Goal: Task Accomplishment & Management: Use online tool/utility

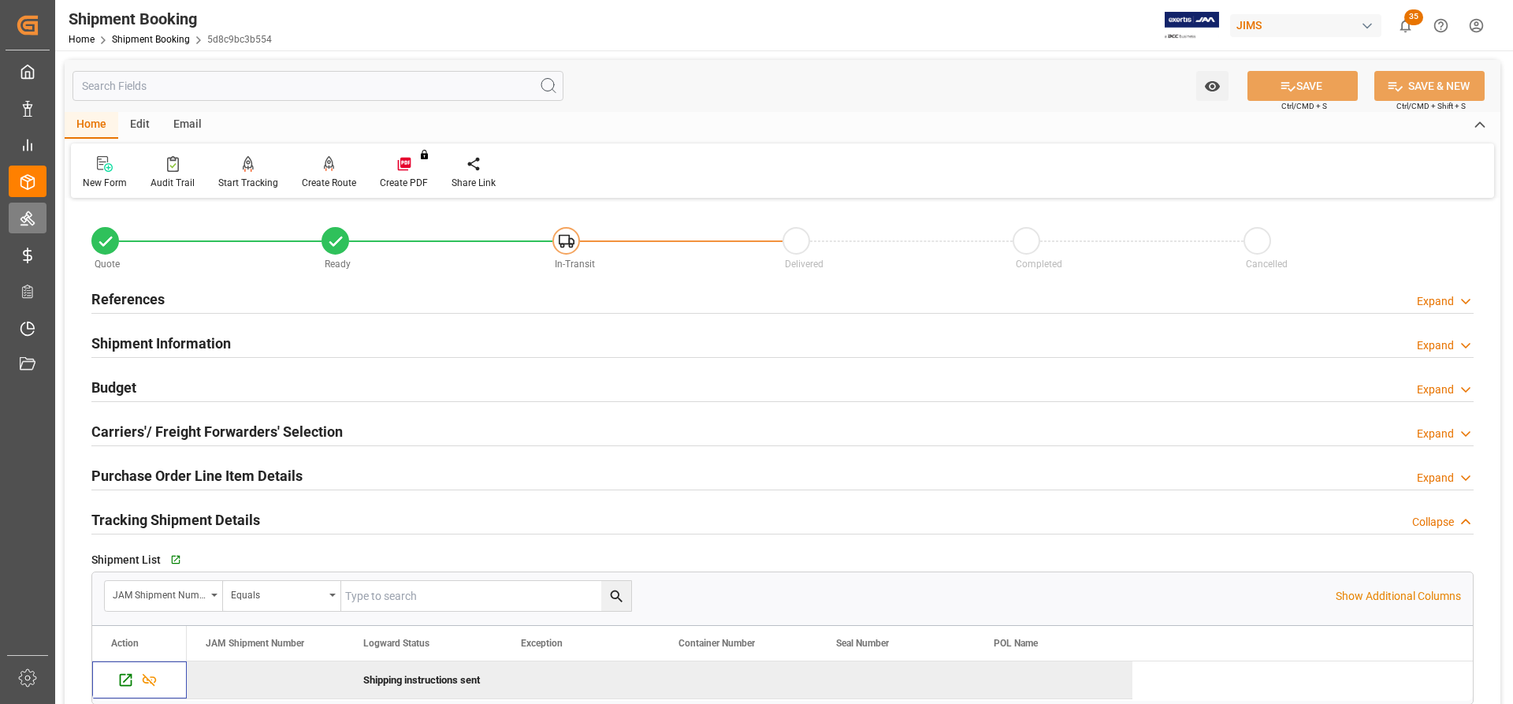
scroll to position [157, 0]
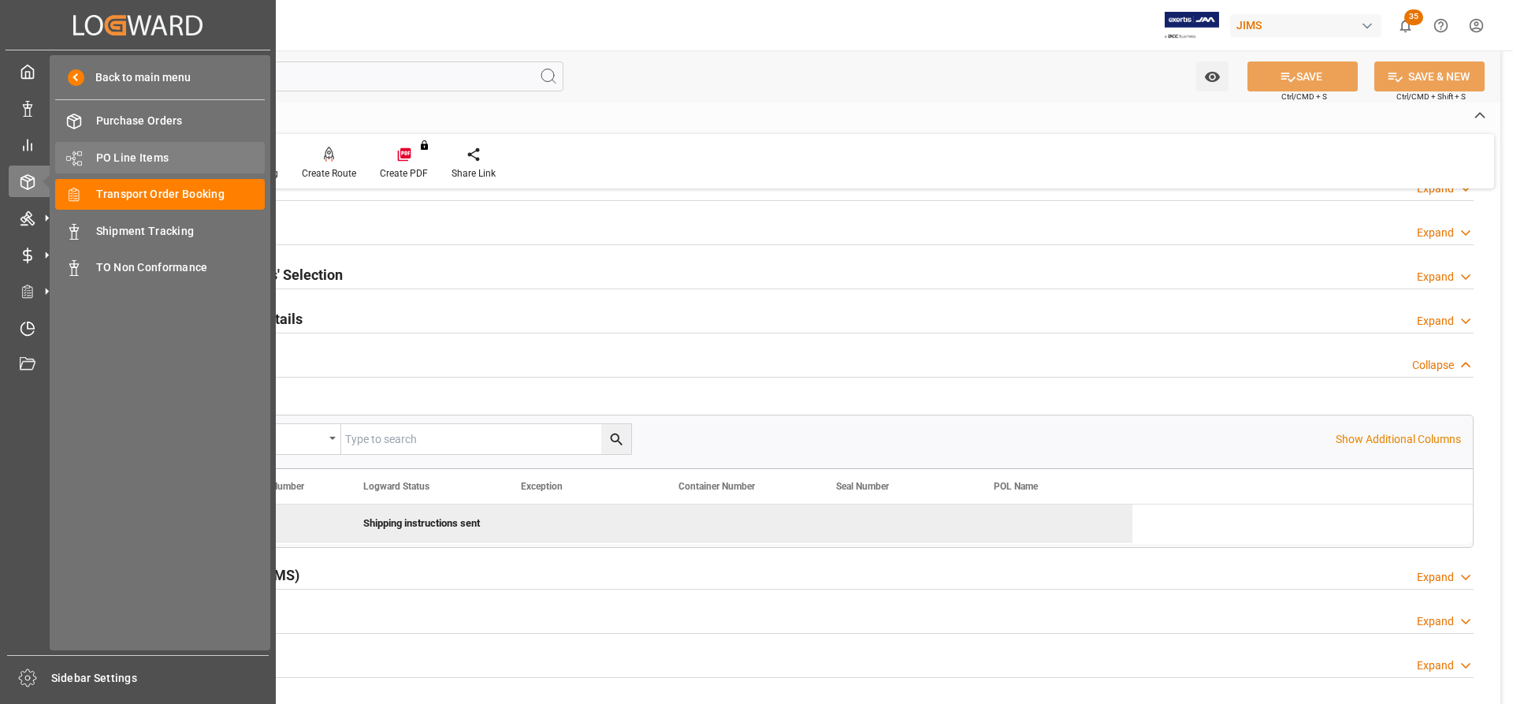
click at [137, 158] on span "PO Line Items" at bounding box center [180, 158] width 169 height 17
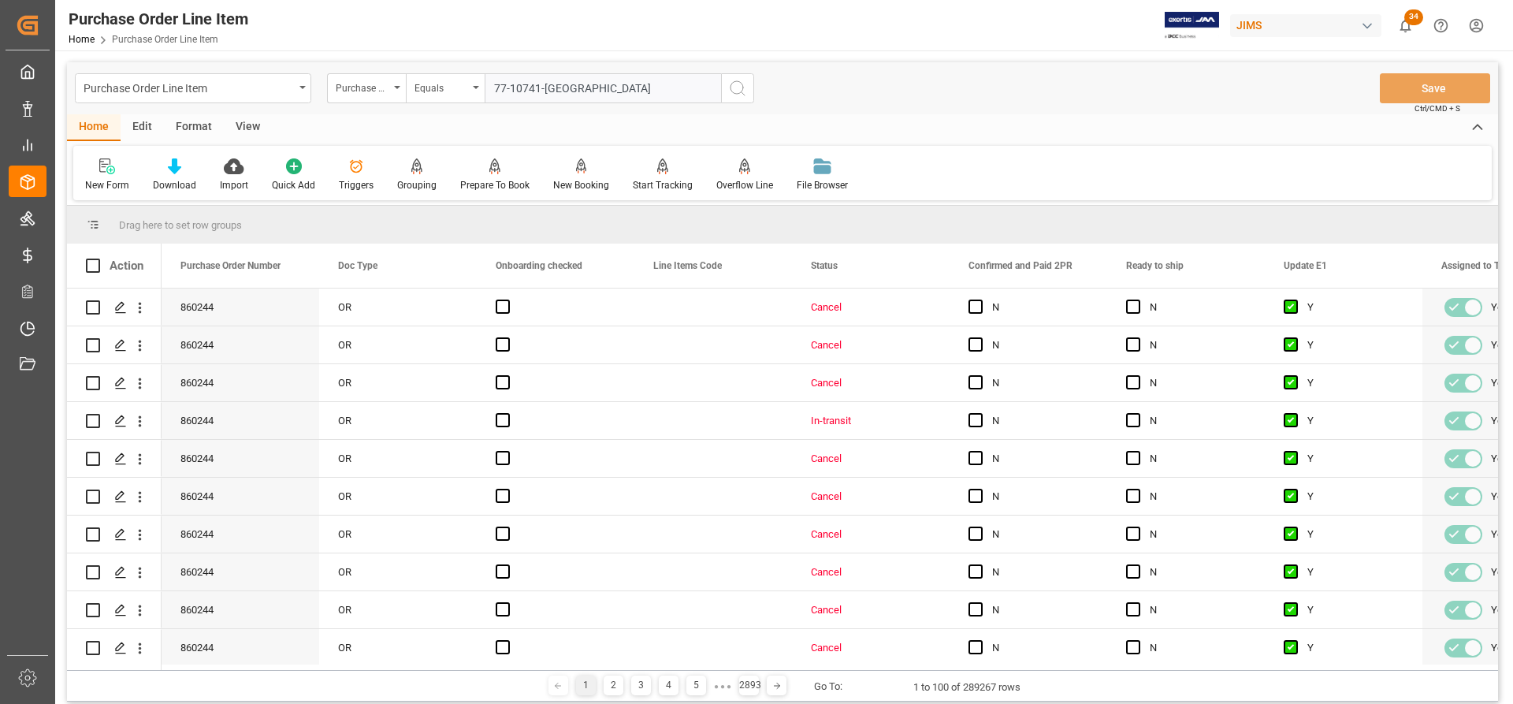
type input "77-10741-[GEOGRAPHIC_DATA]"
click at [729, 85] on icon "search button" at bounding box center [737, 88] width 19 height 19
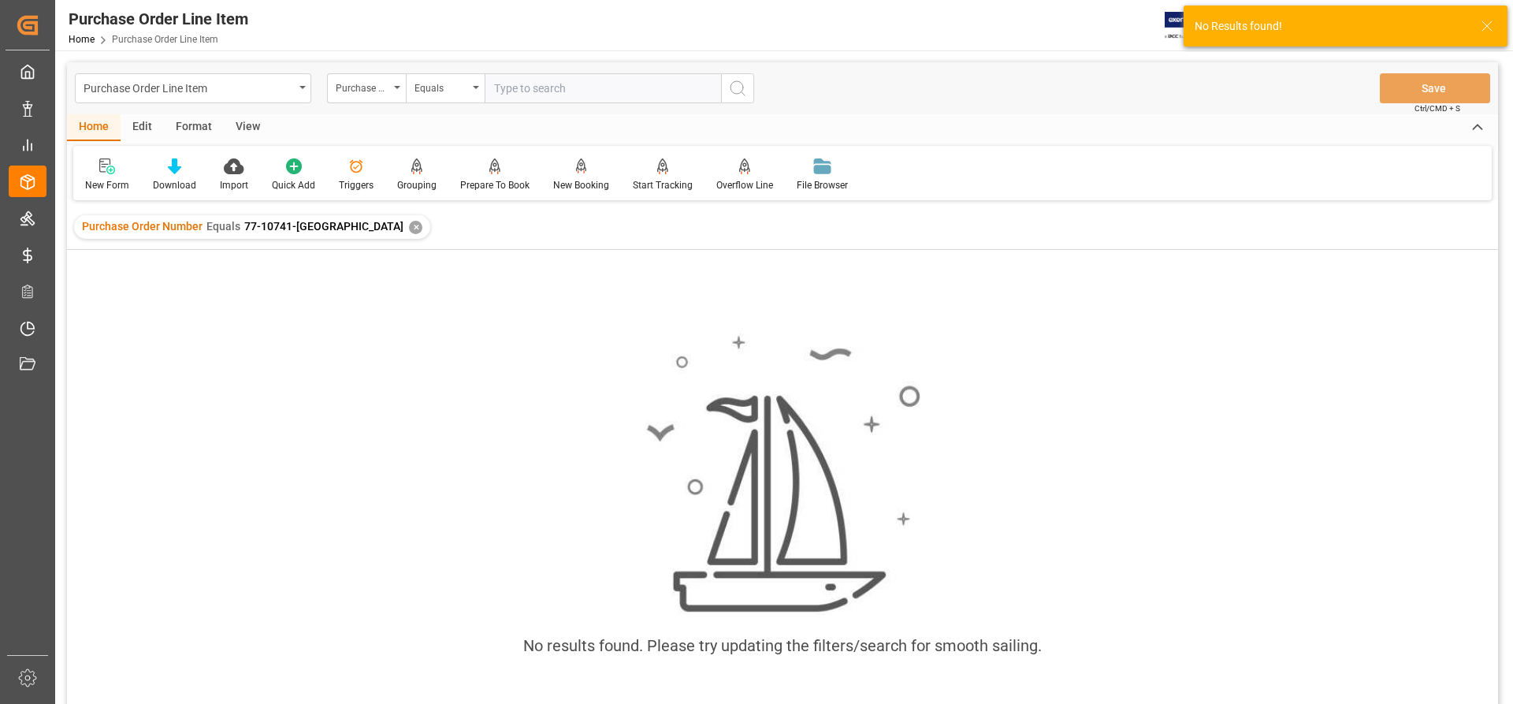
click at [409, 226] on div "✕" at bounding box center [415, 227] width 13 height 13
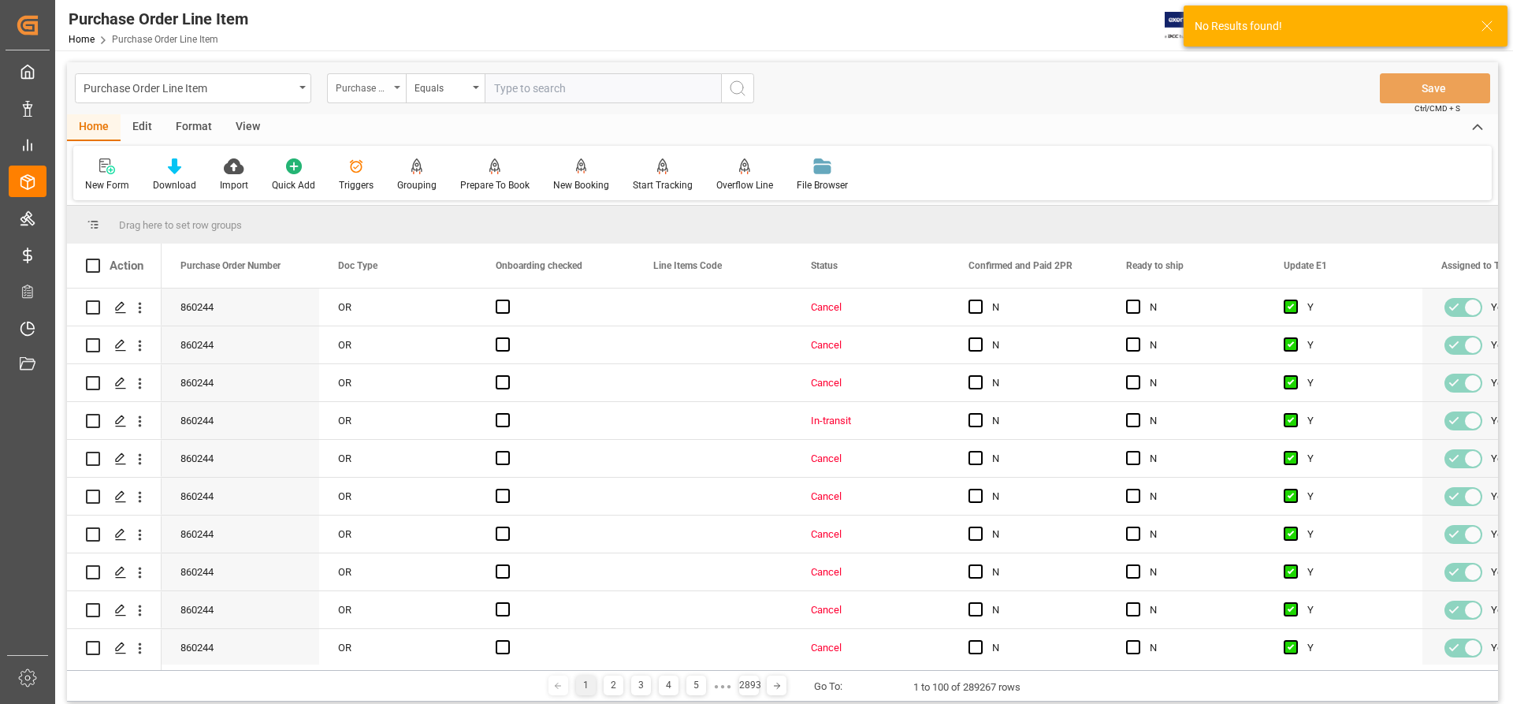
click at [392, 84] on div "Purchase Order Number" at bounding box center [366, 88] width 79 height 30
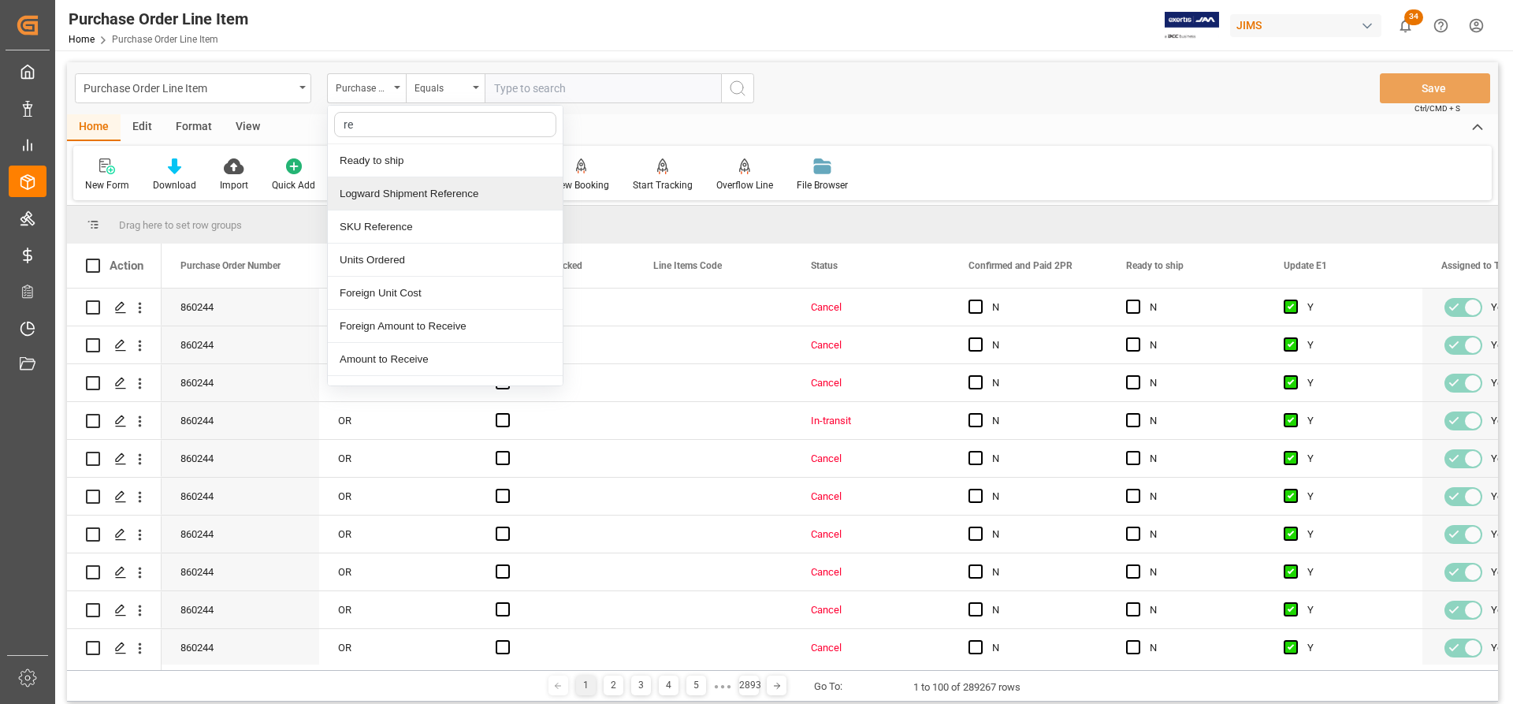
type input "ref"
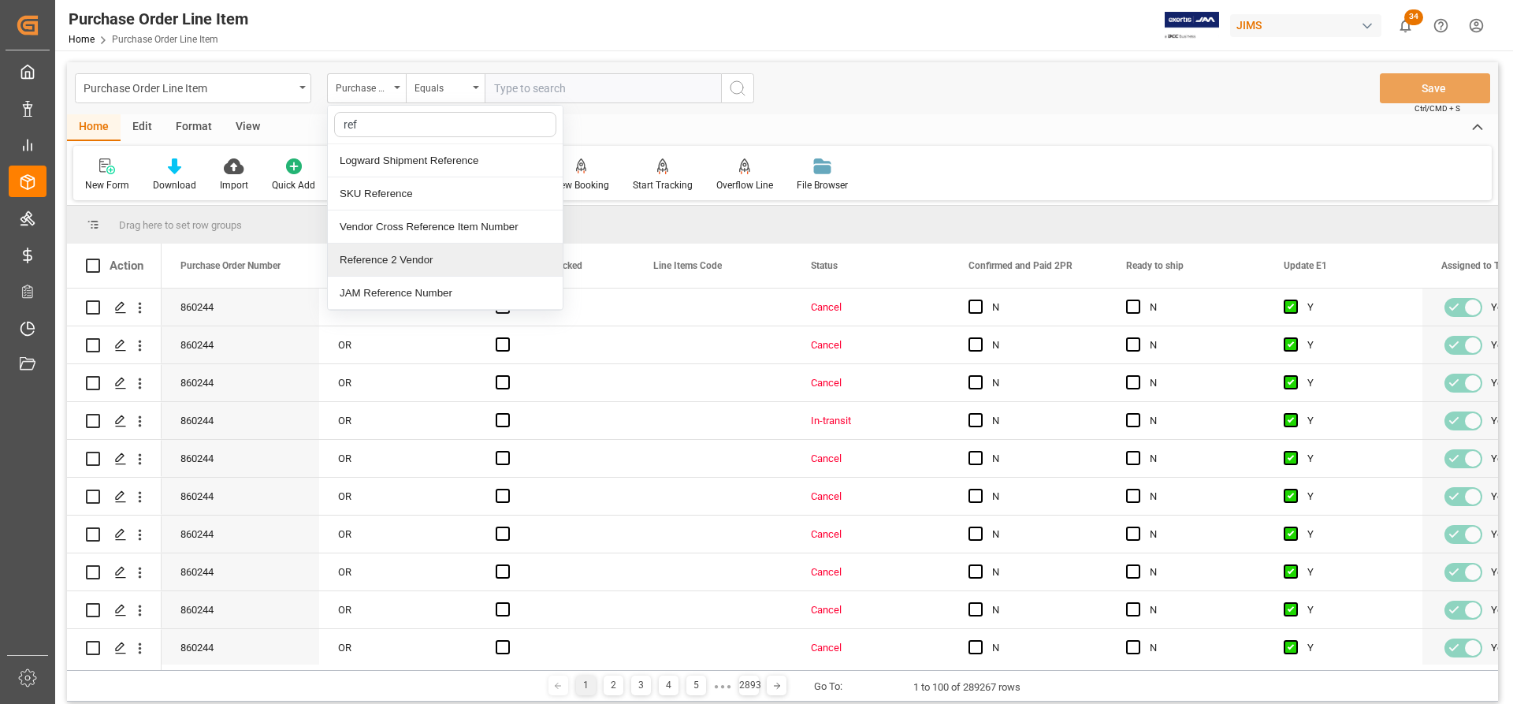
click at [395, 260] on div "Reference 2 Vendor" at bounding box center [445, 260] width 235 height 33
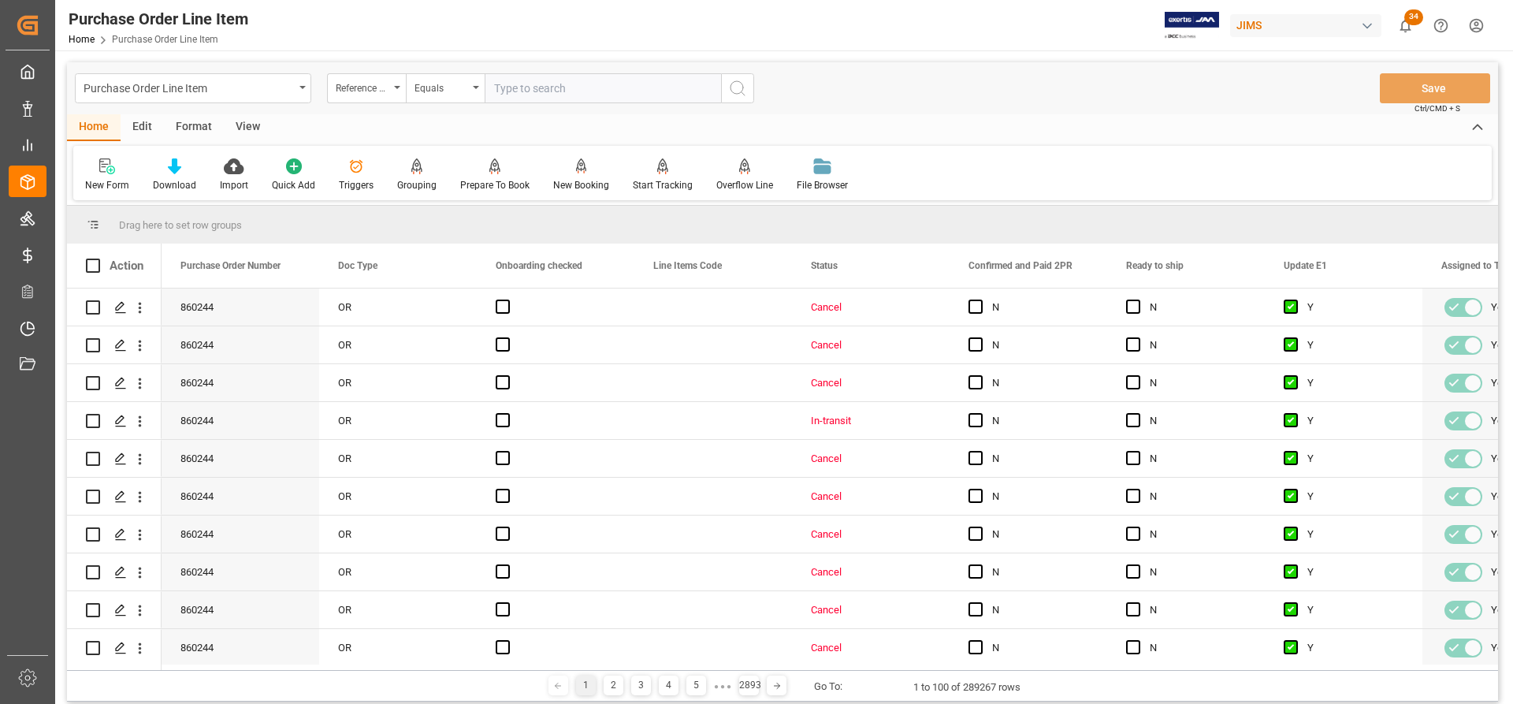
paste input "77-10741-[GEOGRAPHIC_DATA]"
type input "77-10741-[GEOGRAPHIC_DATA]"
click at [733, 87] on icon "search button" at bounding box center [737, 88] width 19 height 19
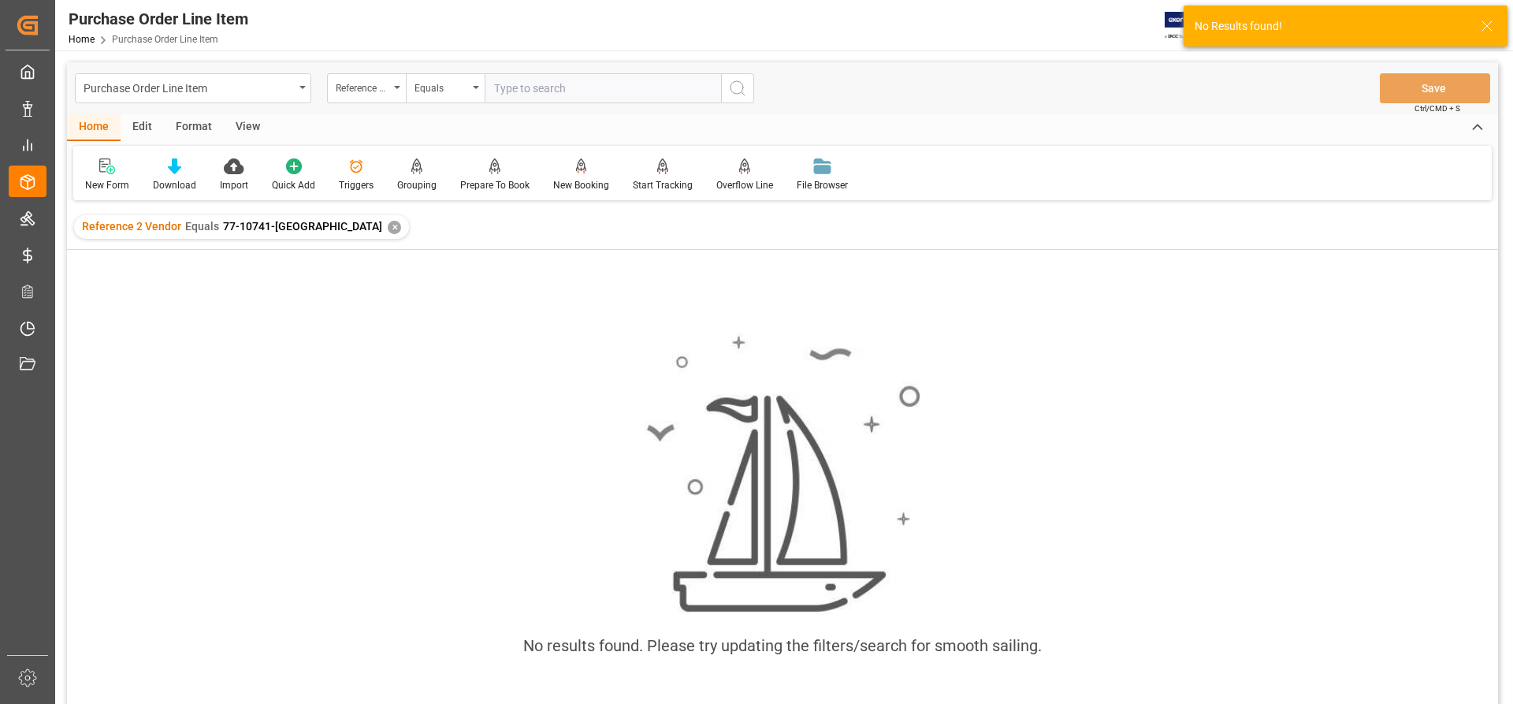
click at [388, 229] on div "✕" at bounding box center [394, 227] width 13 height 13
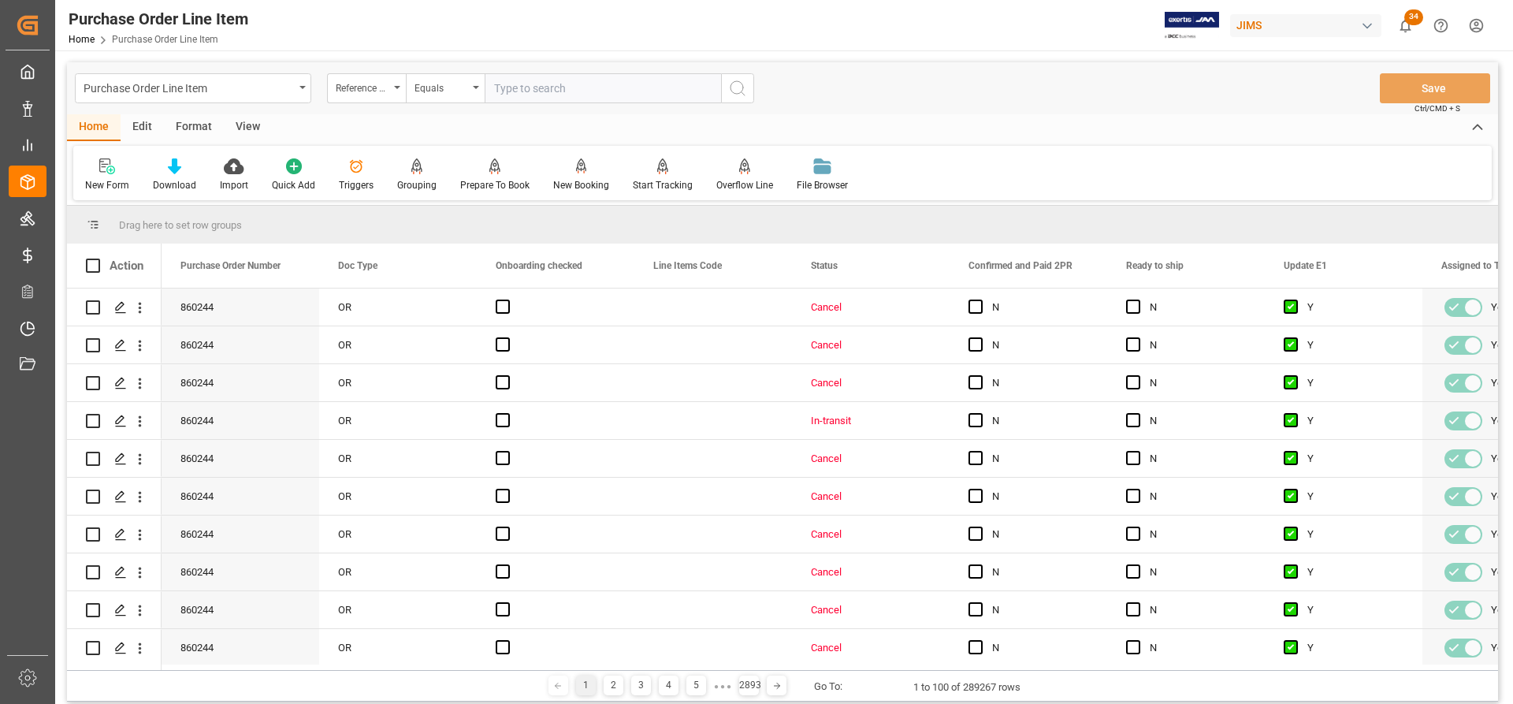
paste input "77-10741-[GEOGRAPHIC_DATA]"
click at [494, 88] on input "77-10741-[GEOGRAPHIC_DATA]" at bounding box center [603, 88] width 236 height 30
click at [580, 87] on input "77-10741-[GEOGRAPHIC_DATA]" at bounding box center [603, 88] width 236 height 30
type input "77-10741-[GEOGRAPHIC_DATA]"
click at [742, 89] on icon "search button" at bounding box center [737, 88] width 19 height 19
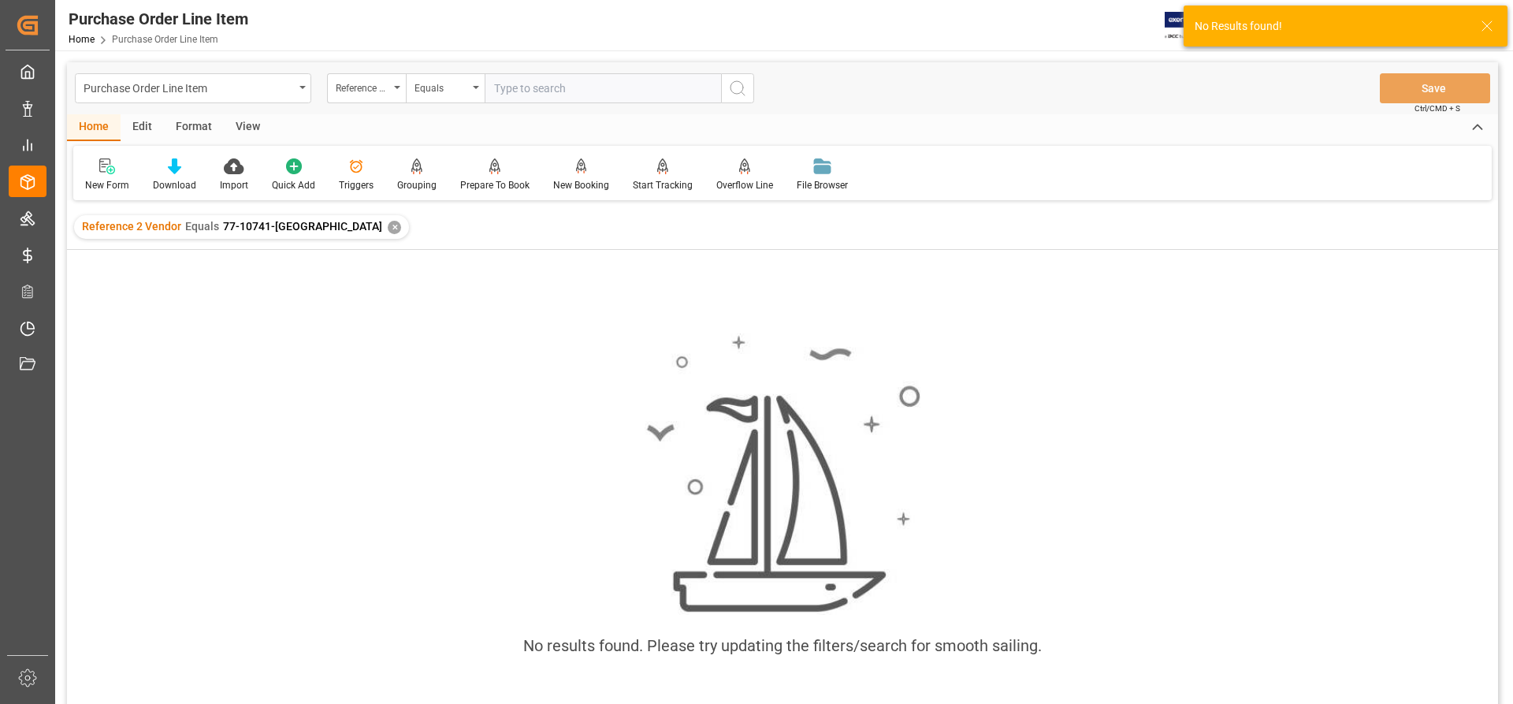
click at [388, 224] on div "✕" at bounding box center [394, 227] width 13 height 13
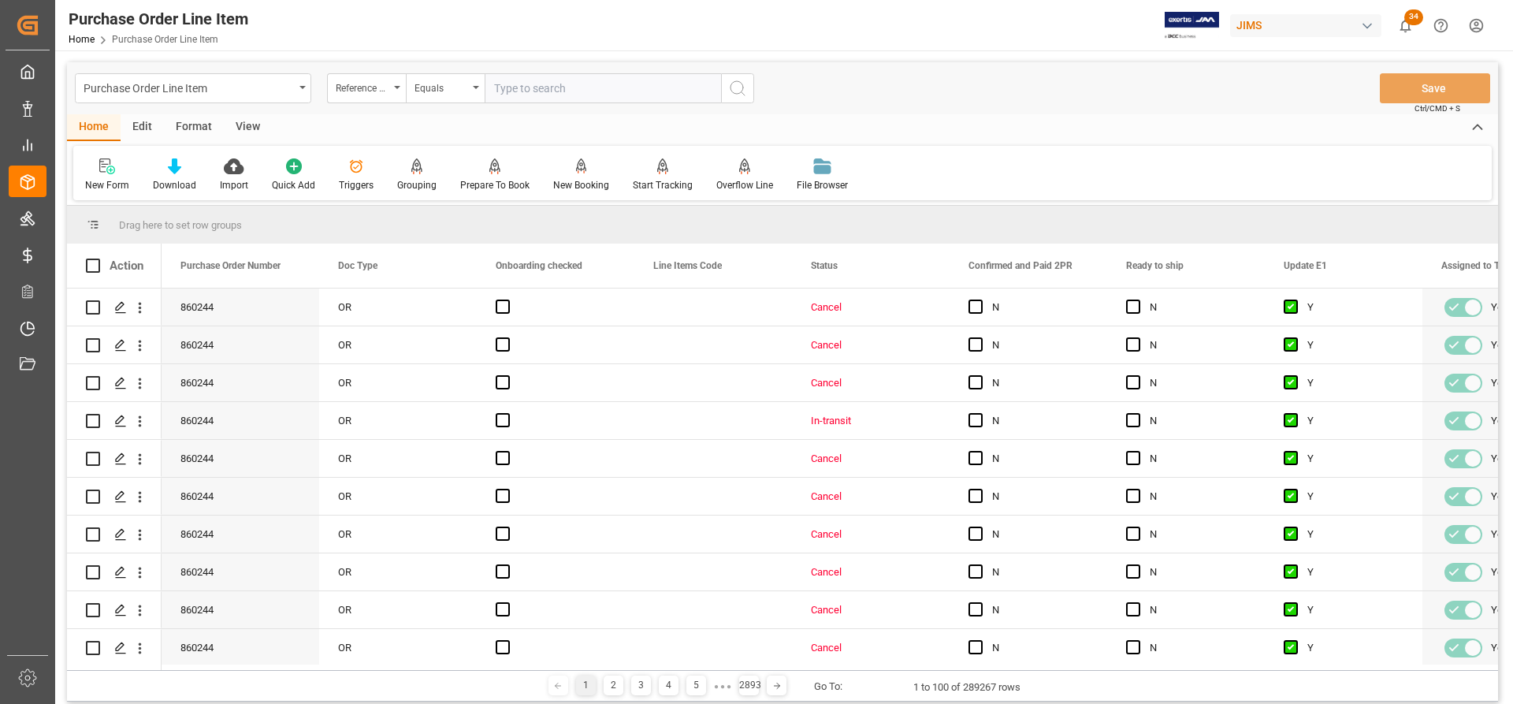
paste input "Ref77-10741-US ; Human Touch: 791750 , 792392"
click at [508, 86] on input "Ref77-10741-US" at bounding box center [603, 88] width 236 height 30
click at [511, 85] on input "Ref77-10741-US" at bounding box center [603, 88] width 236 height 30
type input "77-10741-[GEOGRAPHIC_DATA]"
click at [740, 88] on icon "search button" at bounding box center [737, 88] width 19 height 19
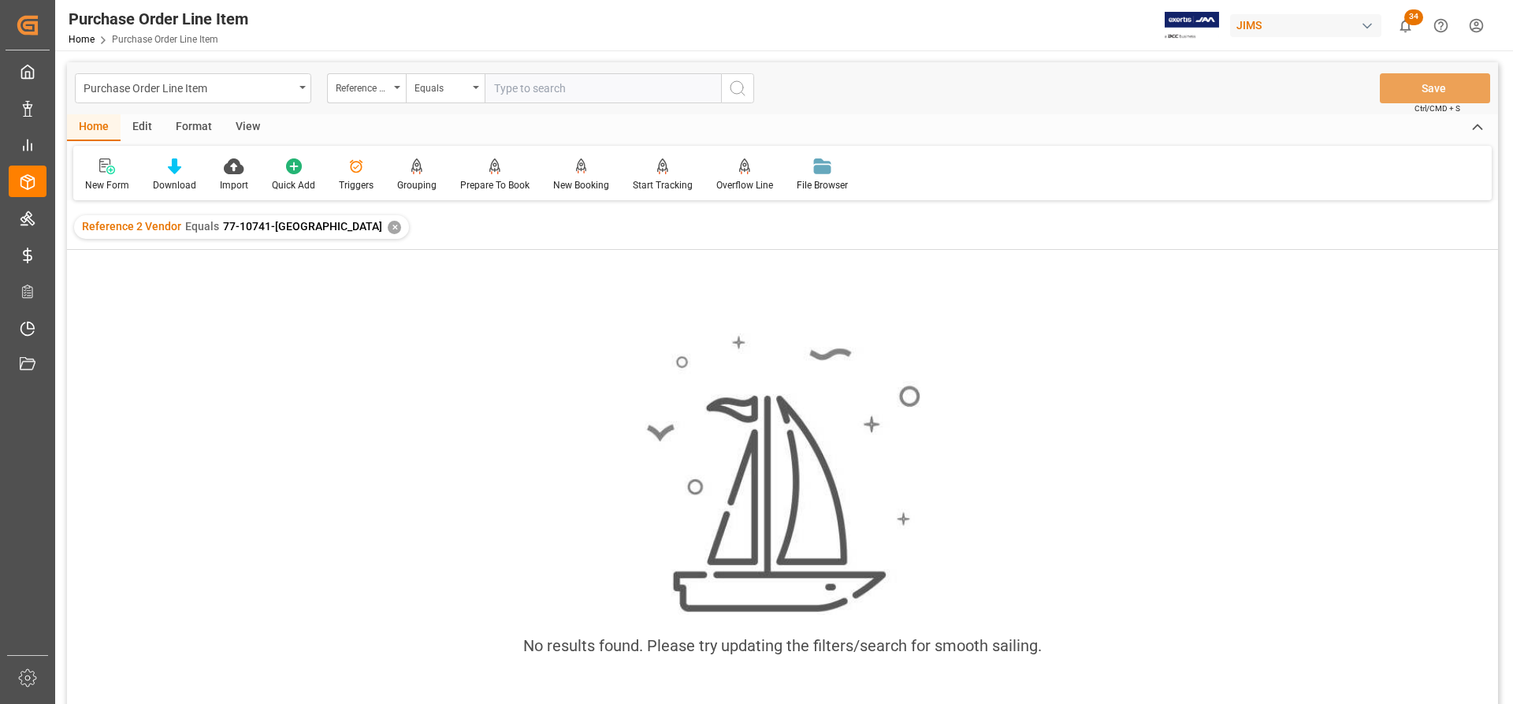
click at [388, 226] on div "✕" at bounding box center [394, 227] width 13 height 13
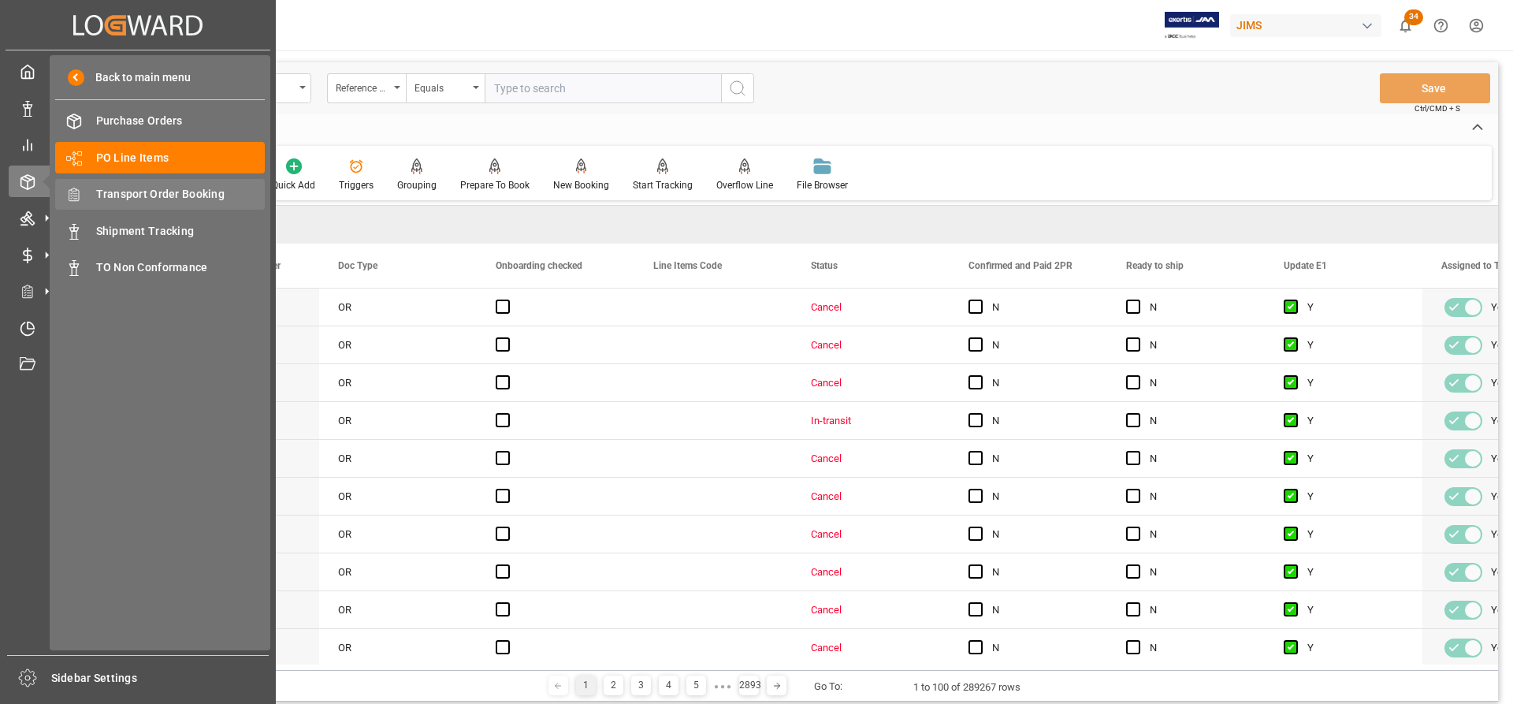
click at [162, 198] on span "Transport Order Booking" at bounding box center [180, 194] width 169 height 17
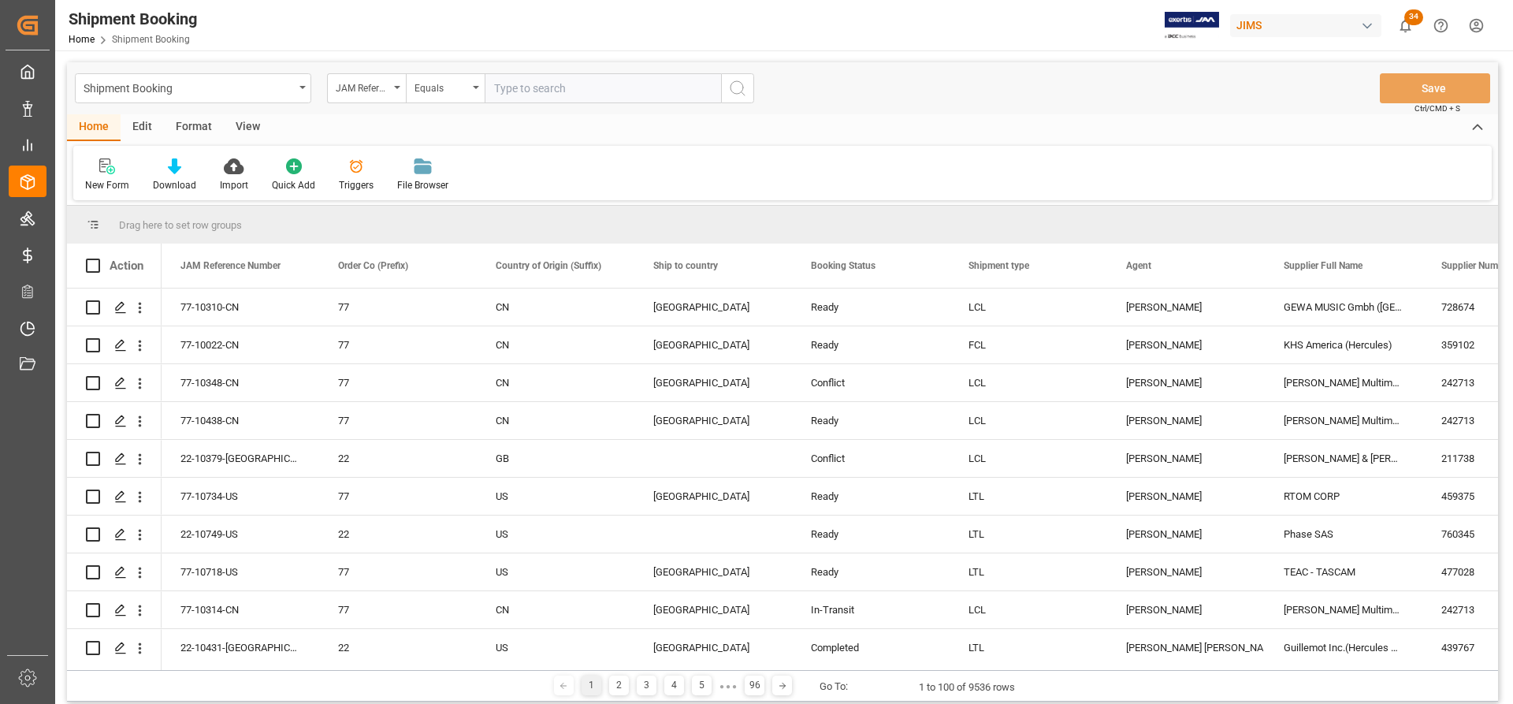
click at [504, 90] on input "text" at bounding box center [603, 88] width 236 height 30
paste input "77-9818-CN"
type input "77-9818-CN"
click at [742, 89] on icon "search button" at bounding box center [737, 88] width 19 height 19
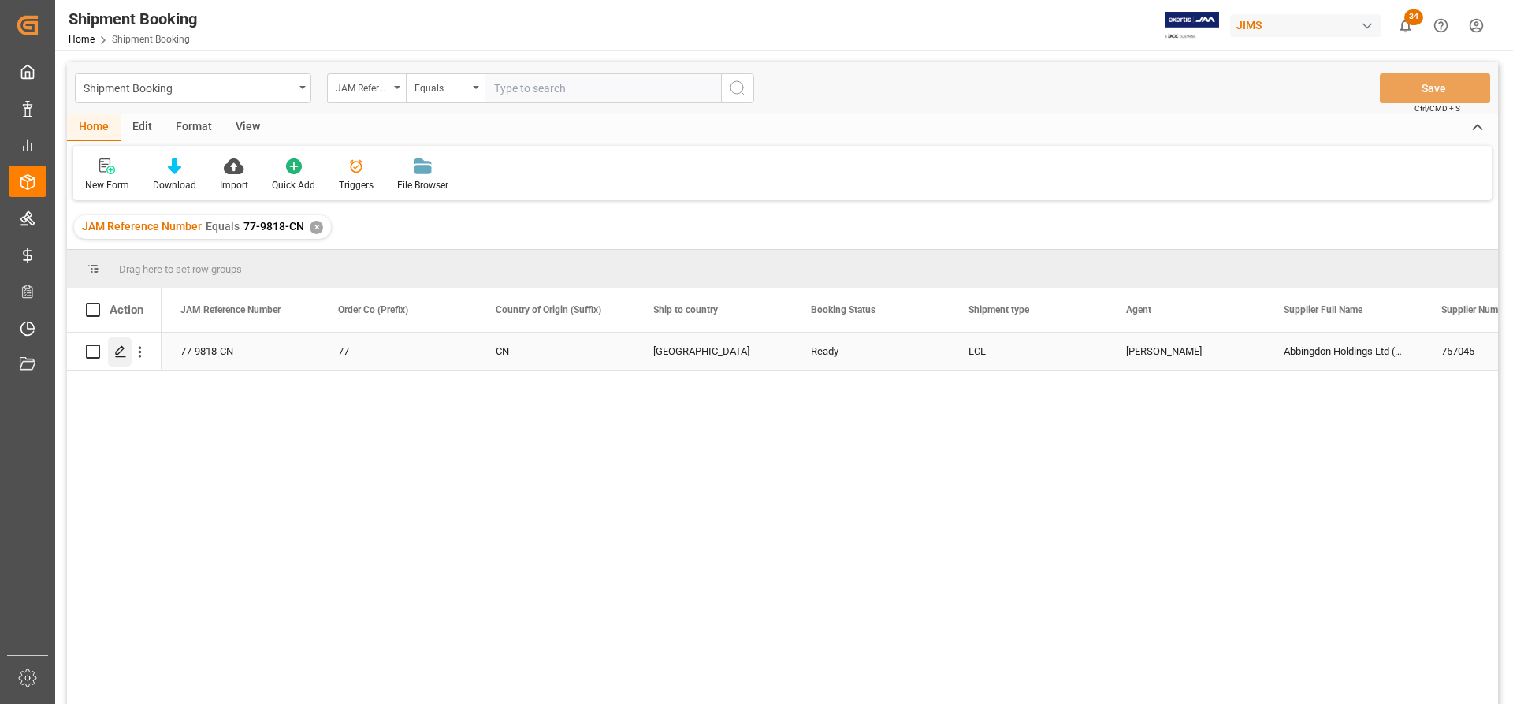
click at [113, 356] on div "Press SPACE to select this row." at bounding box center [120, 351] width 24 height 29
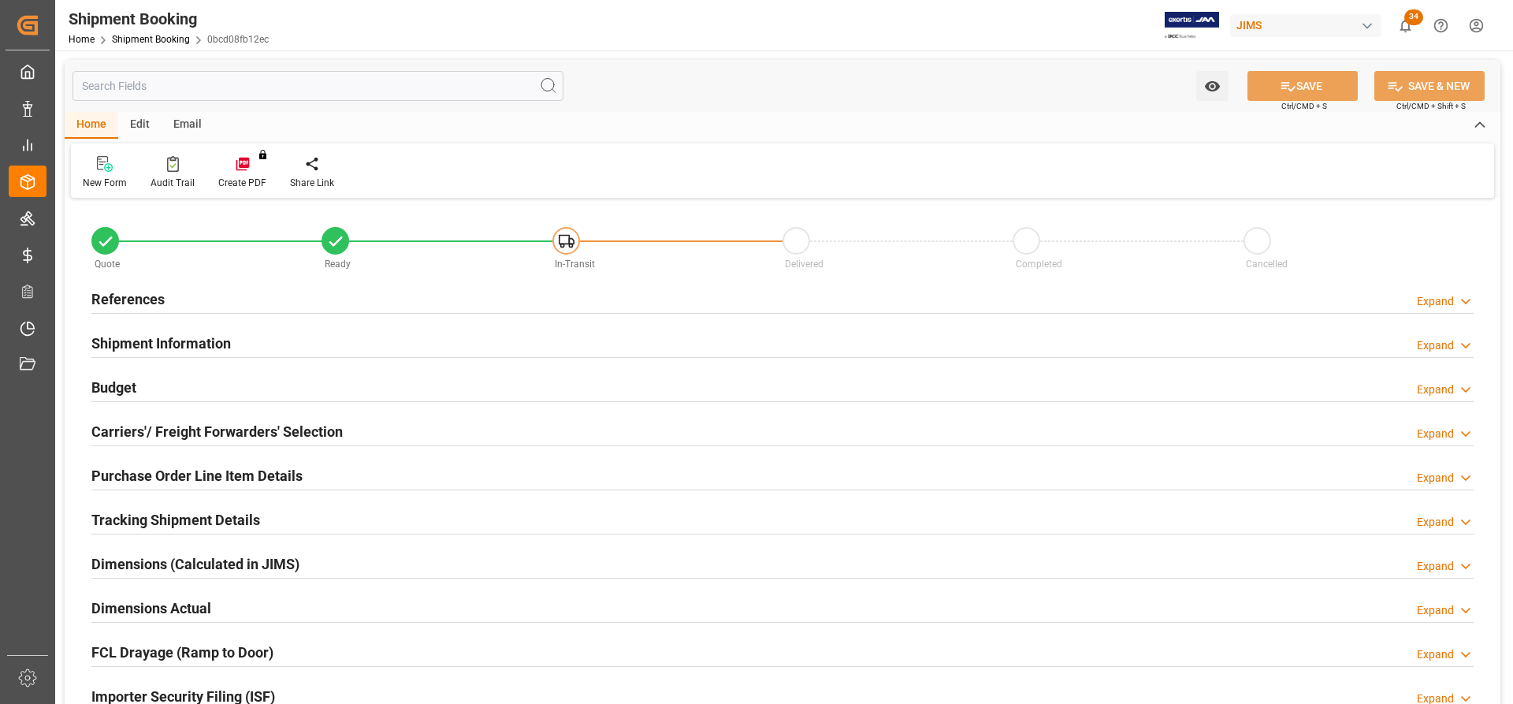
type input "0"
type input "5"
type input "[DATE]"
click at [126, 302] on h2 "References" at bounding box center [127, 298] width 73 height 21
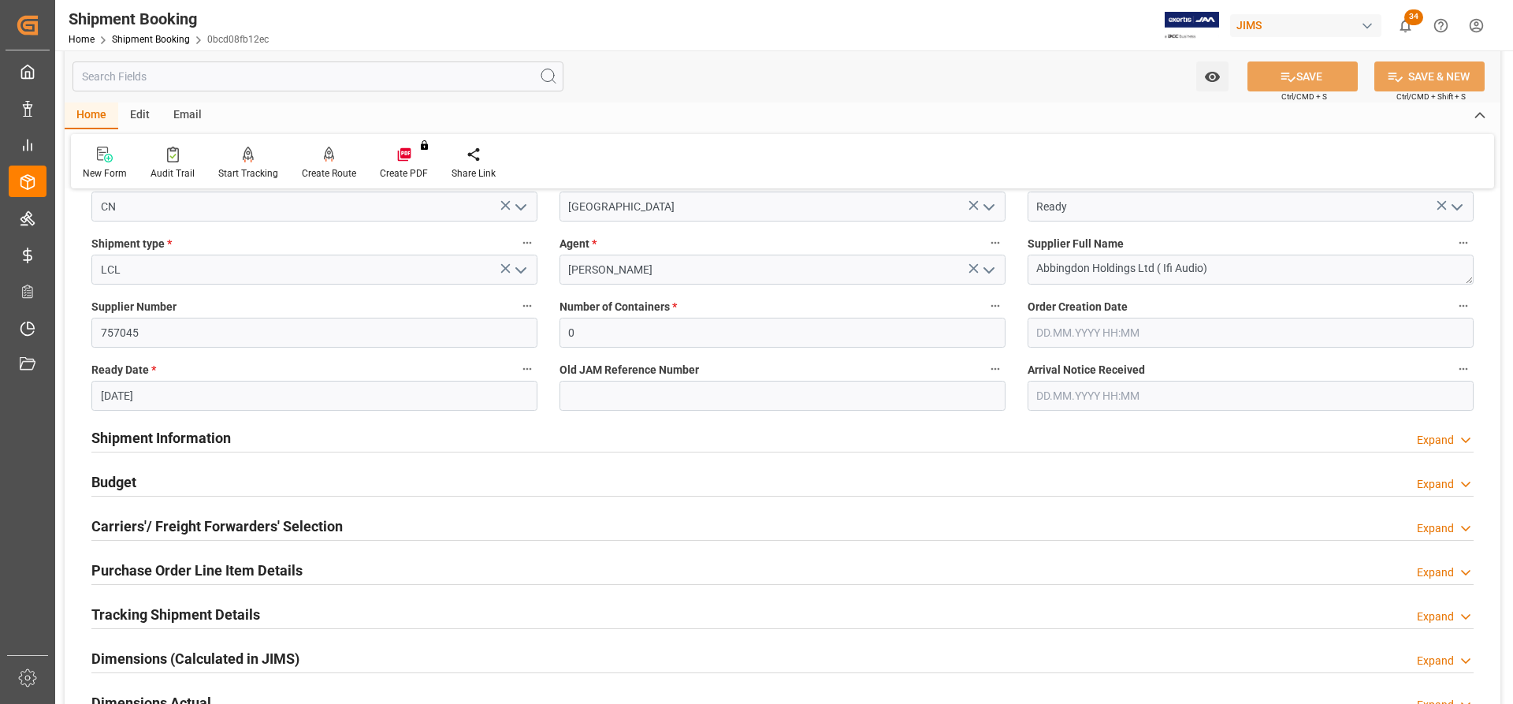
scroll to position [315, 0]
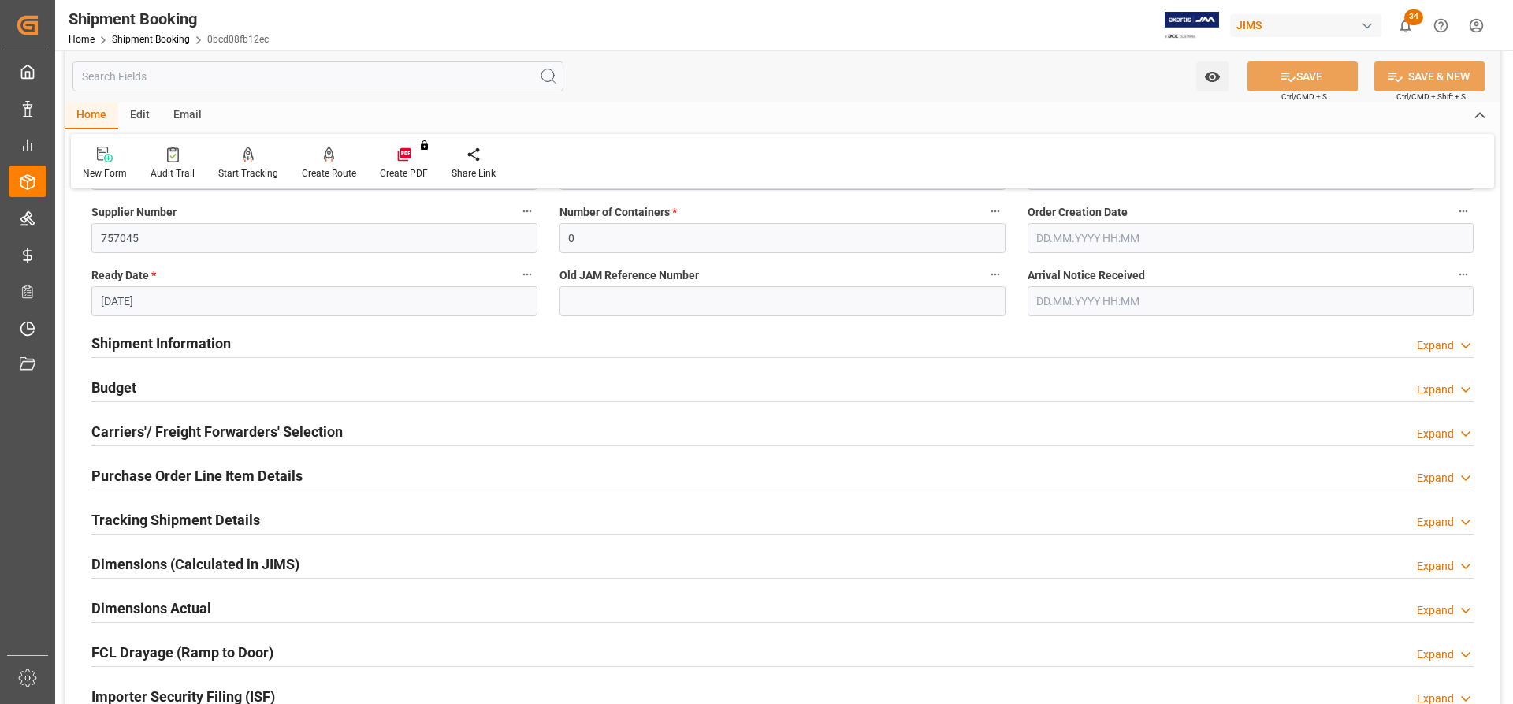
click at [132, 348] on h2 "Shipment Information" at bounding box center [160, 343] width 139 height 21
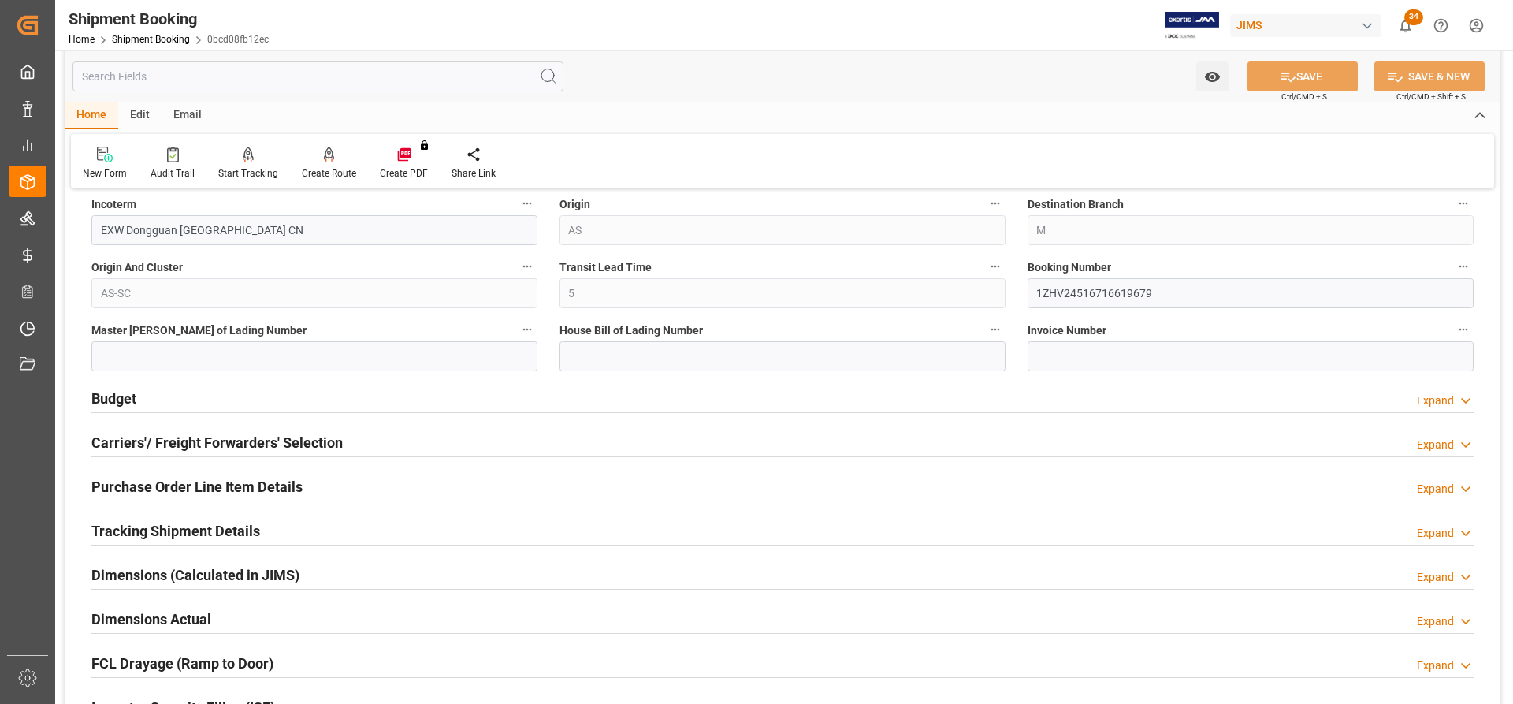
scroll to position [946, 0]
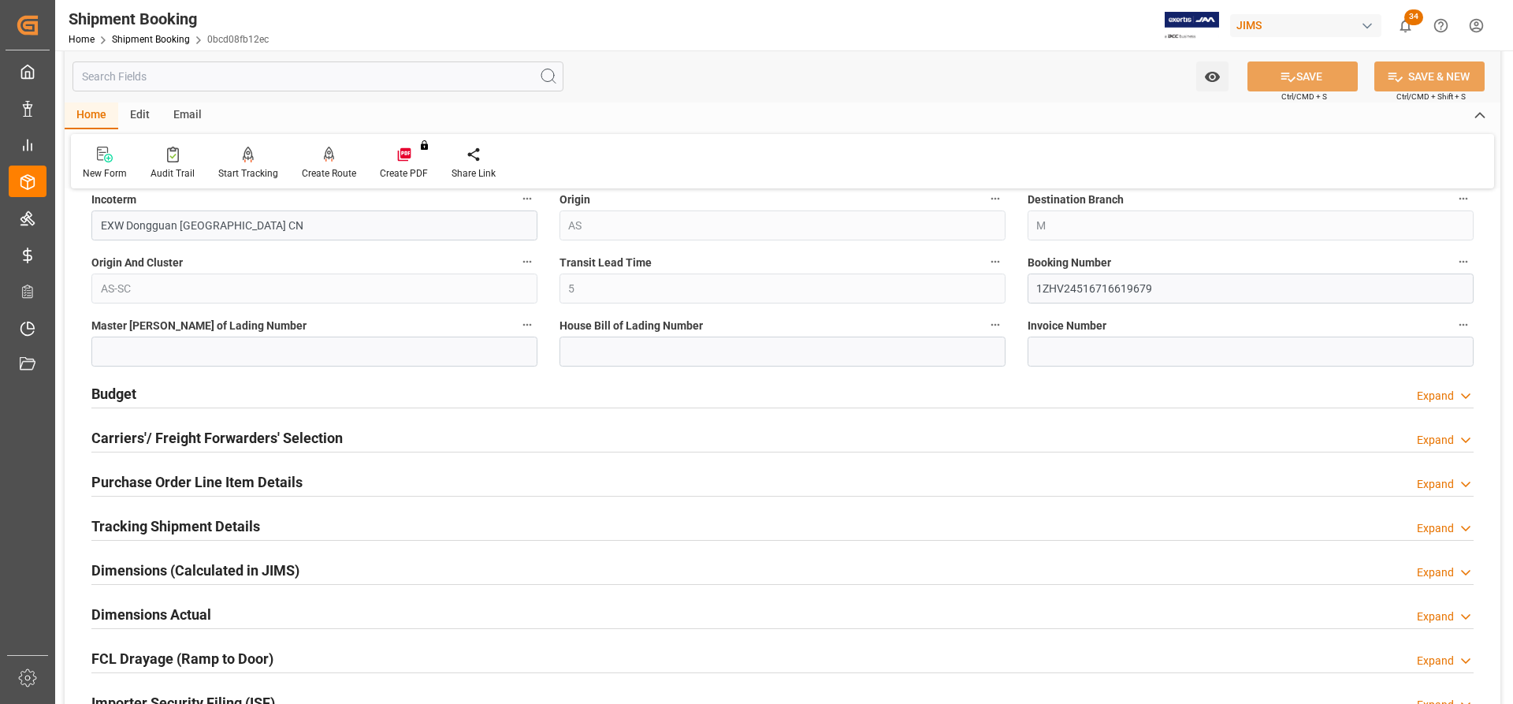
click at [115, 392] on h2 "Budget" at bounding box center [113, 393] width 45 height 21
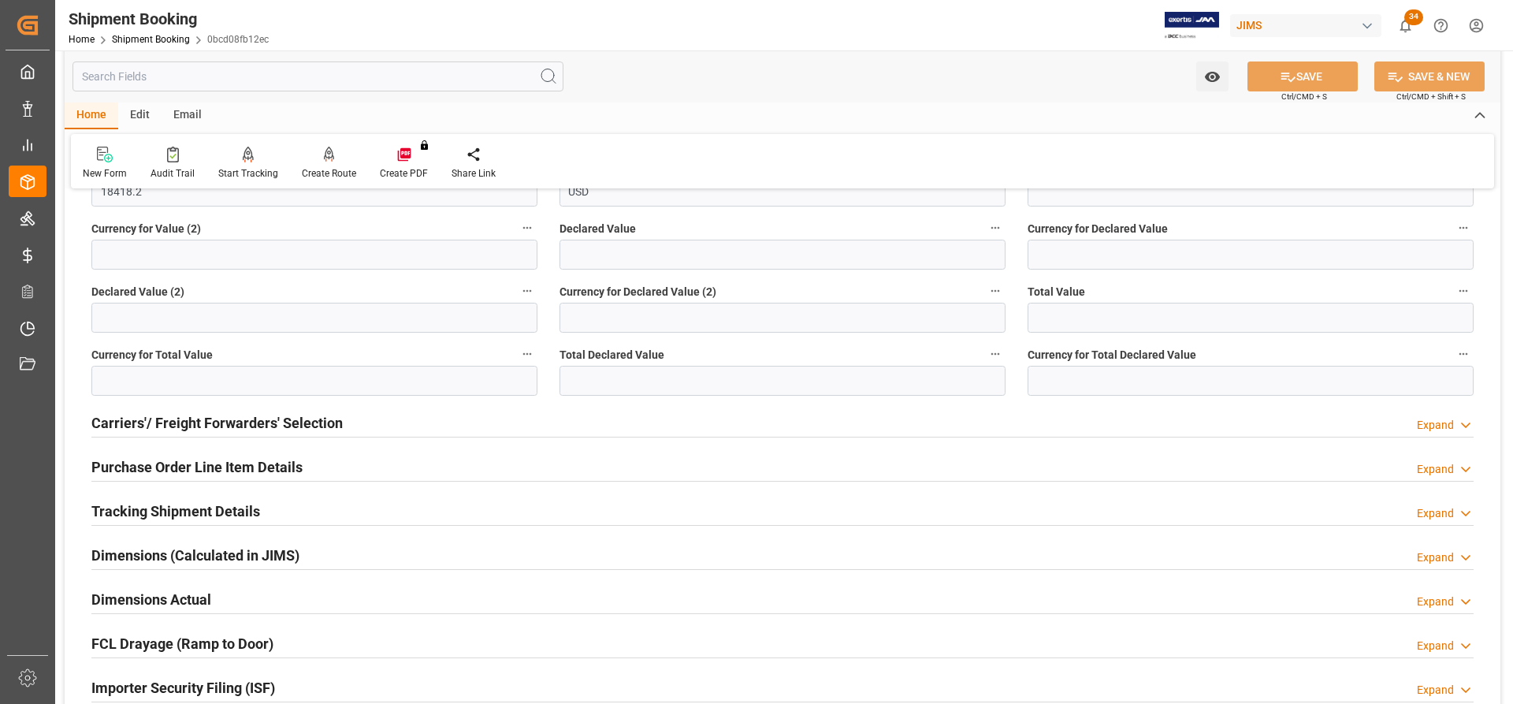
scroll to position [1340, 0]
click at [177, 427] on h2 "Carriers'/ Freight Forwarders' Selection" at bounding box center [216, 421] width 251 height 21
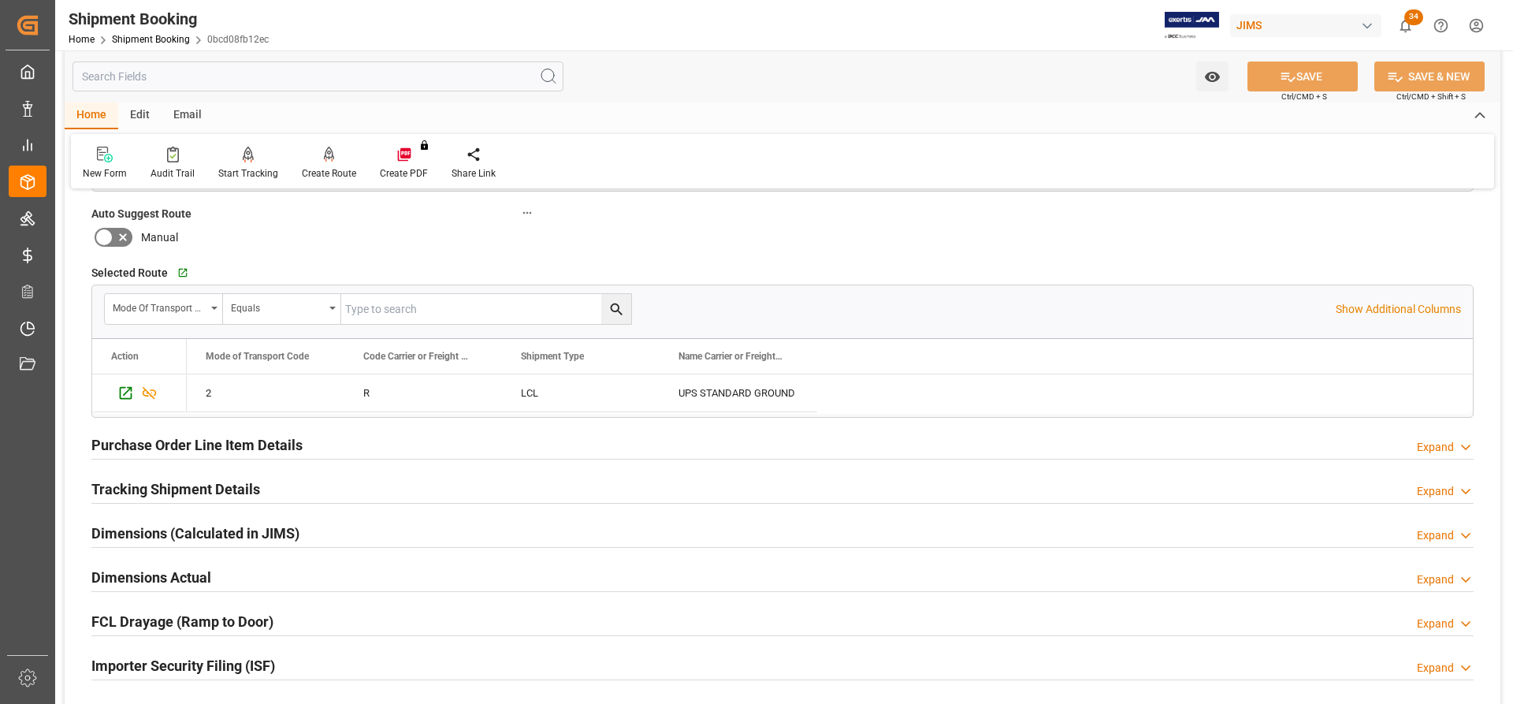
scroll to position [1813, 0]
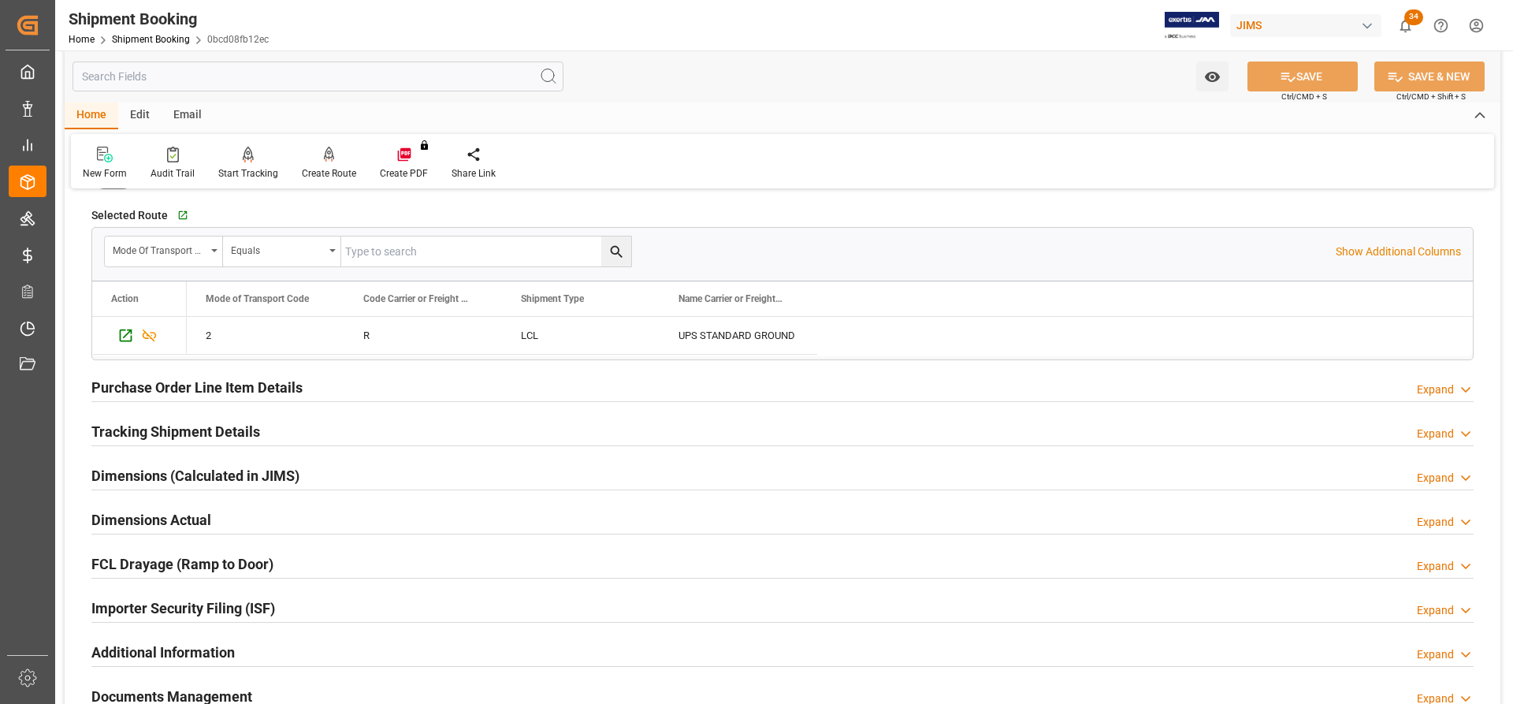
click at [178, 383] on h2 "Purchase Order Line Item Details" at bounding box center [196, 387] width 211 height 21
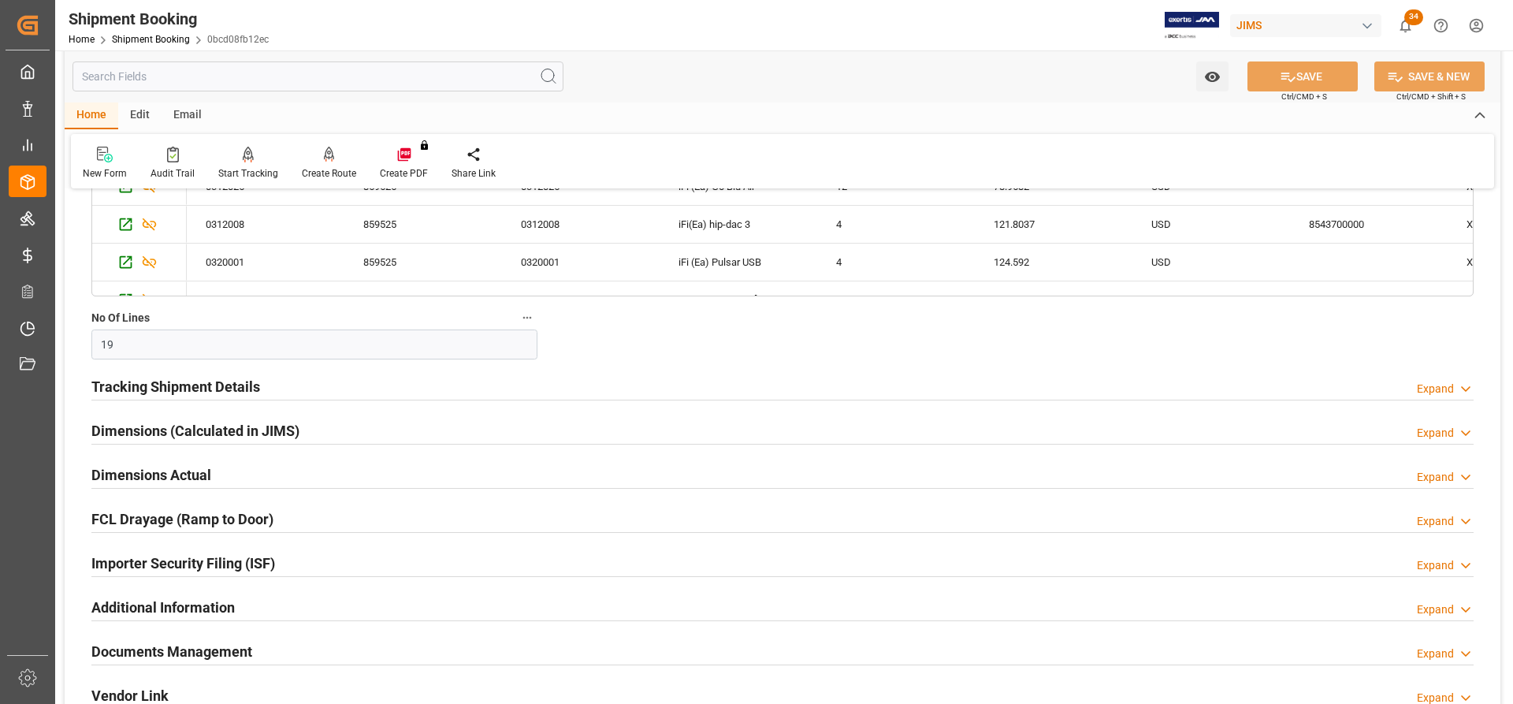
scroll to position [2364, 0]
click at [119, 383] on h2 "Tracking Shipment Details" at bounding box center [175, 384] width 169 height 21
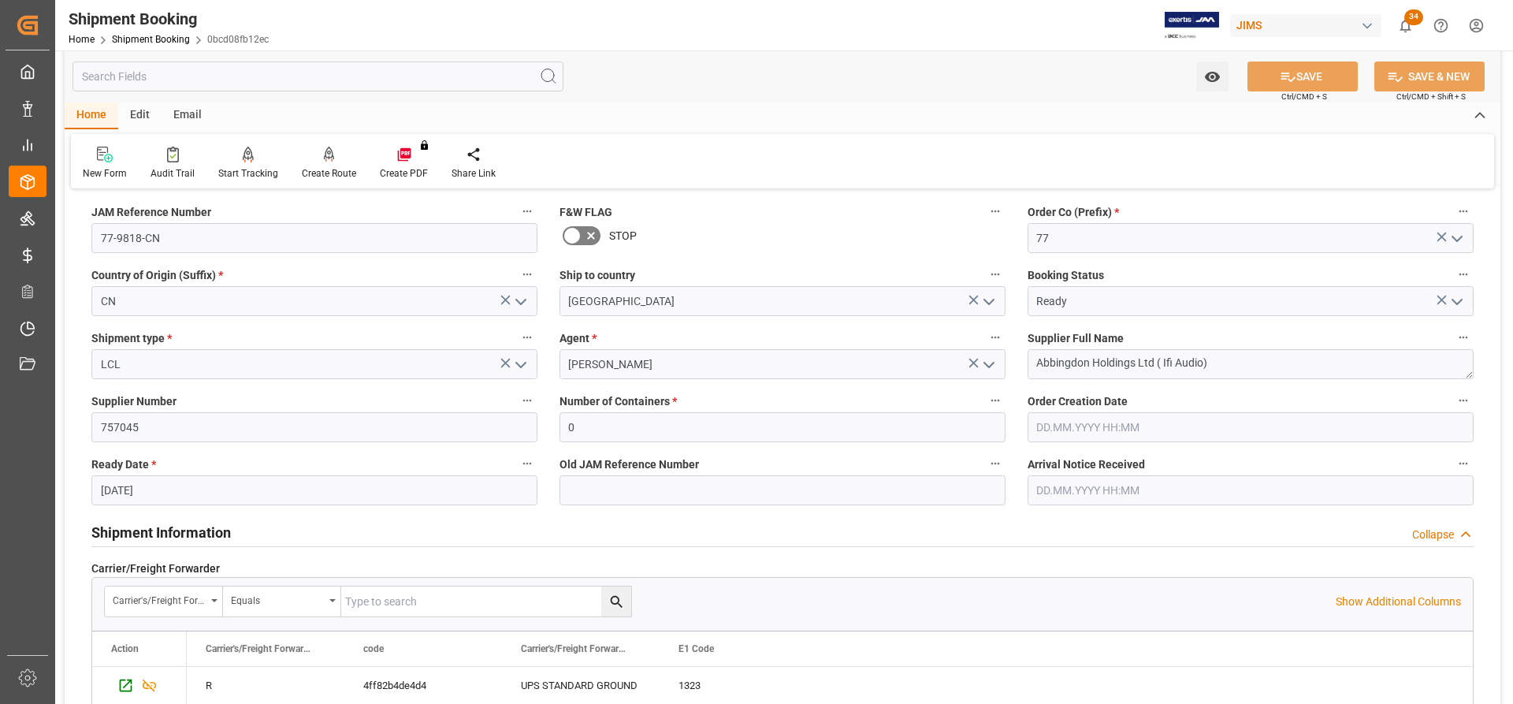
scroll to position [0, 0]
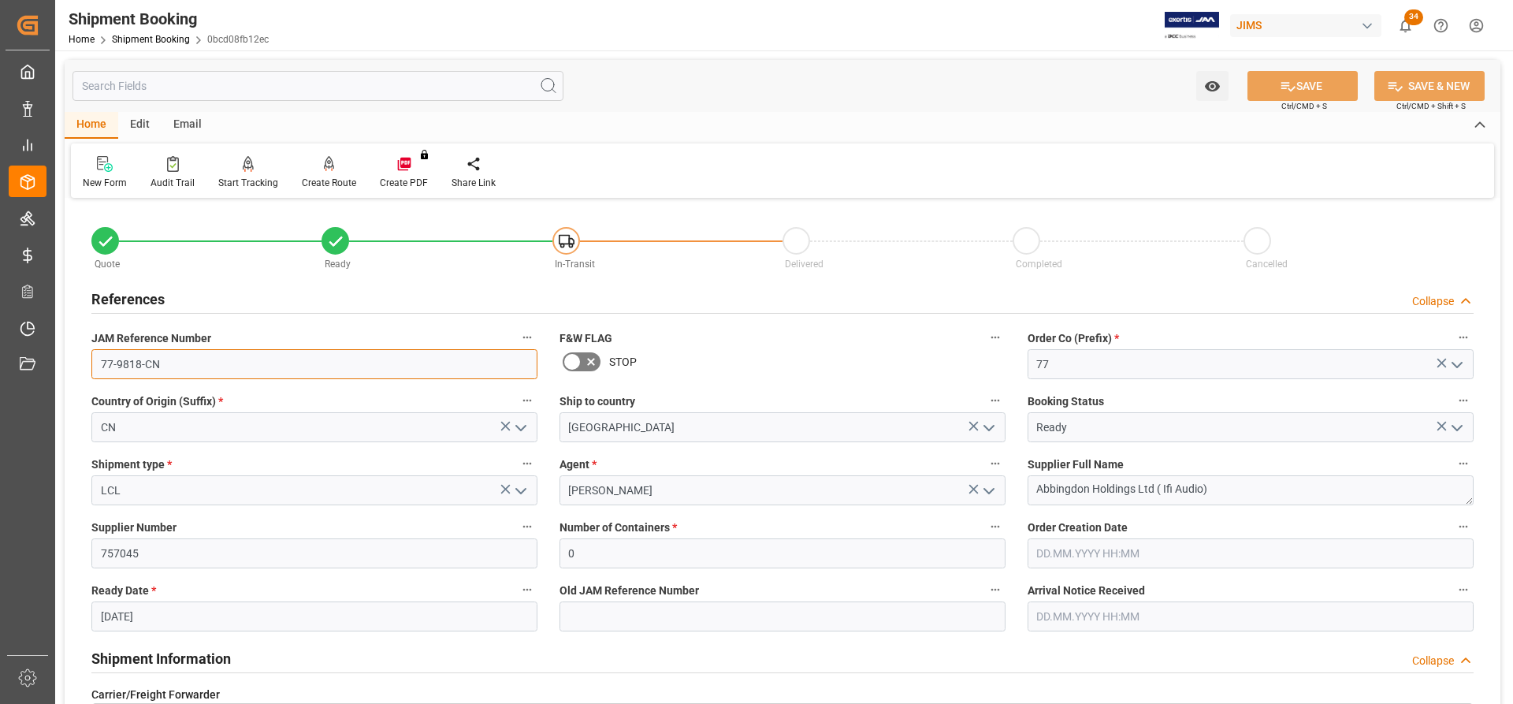
drag, startPoint x: 174, startPoint y: 359, endPoint x: 63, endPoint y: 359, distance: 111.1
